Goal: Task Accomplishment & Management: Use online tool/utility

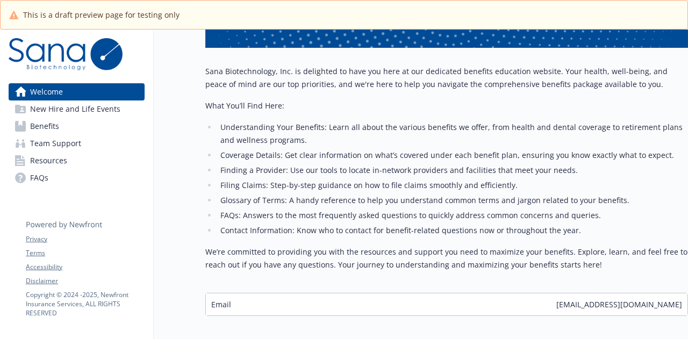
scroll to position [238, 8]
